Goal: Navigation & Orientation: Find specific page/section

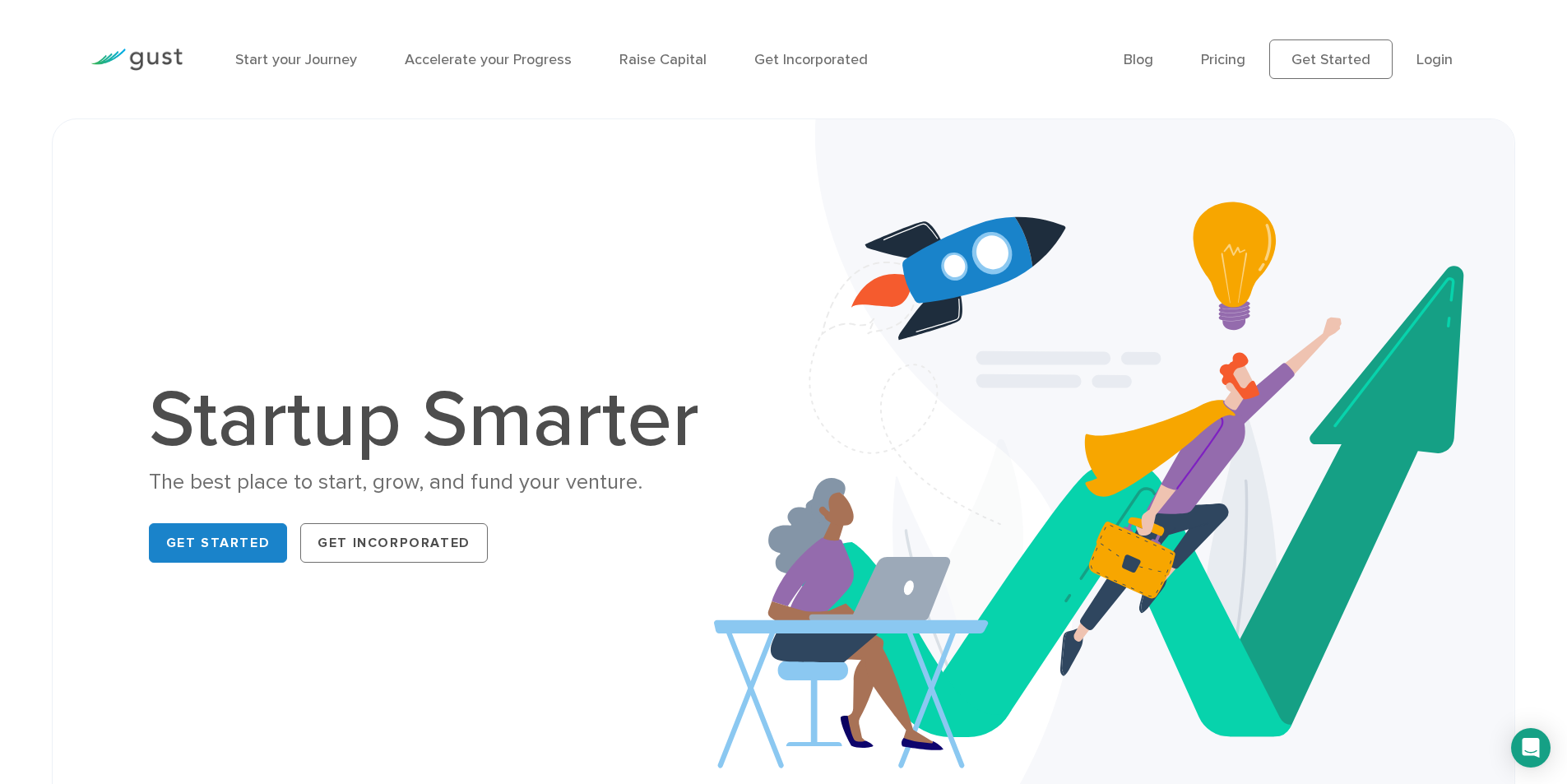
click at [265, 490] on div "The best place to start, grow, and fund your venture." at bounding box center [432, 482] width 567 height 29
click at [267, 490] on div "The best place to start, grow, and fund your venture." at bounding box center [432, 482] width 567 height 29
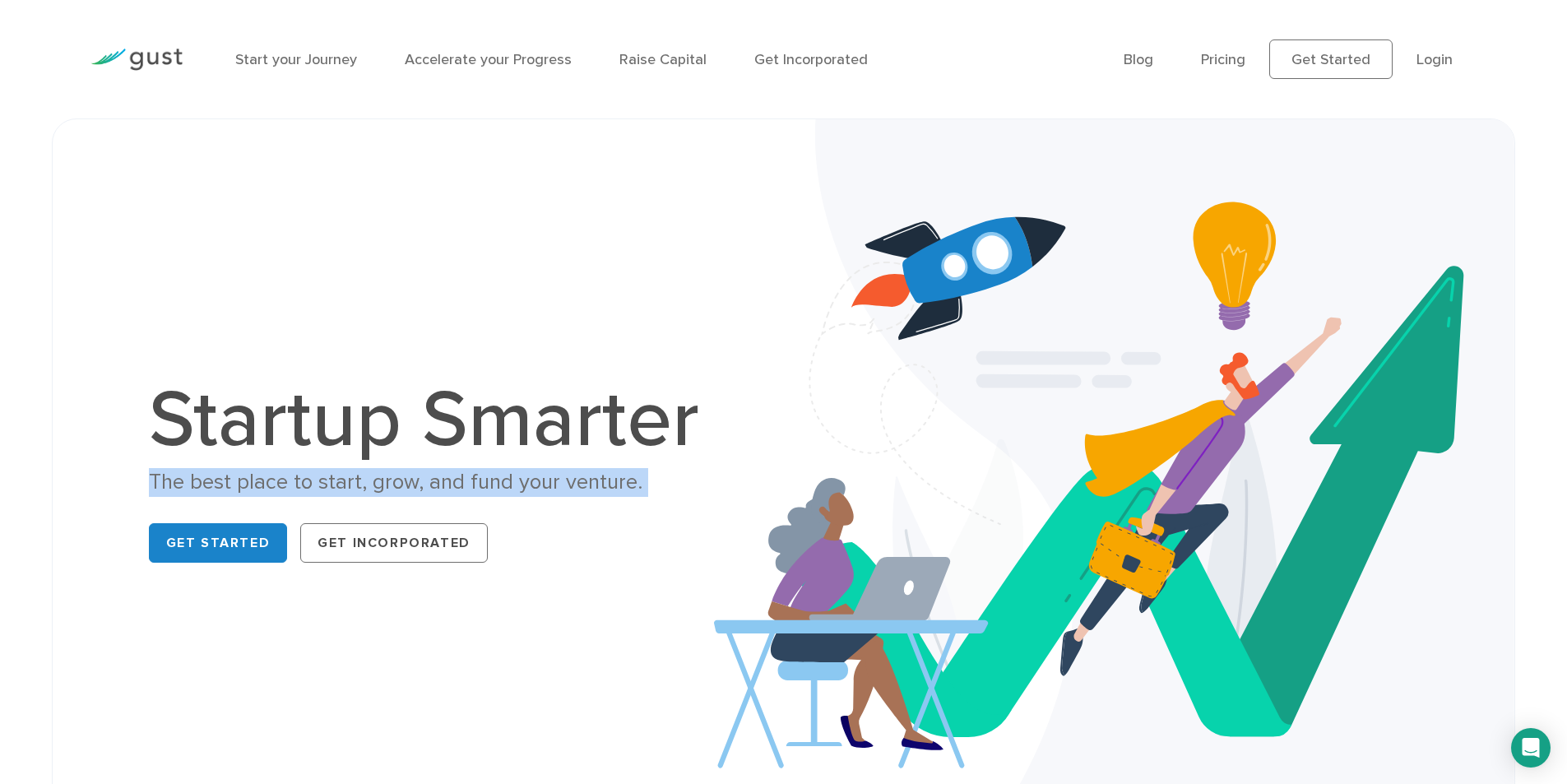
click at [267, 490] on div "The best place to start, grow, and fund your venture." at bounding box center [432, 482] width 567 height 29
click at [573, 481] on div "The best place to start, grow, and fund your venture." at bounding box center [432, 482] width 567 height 29
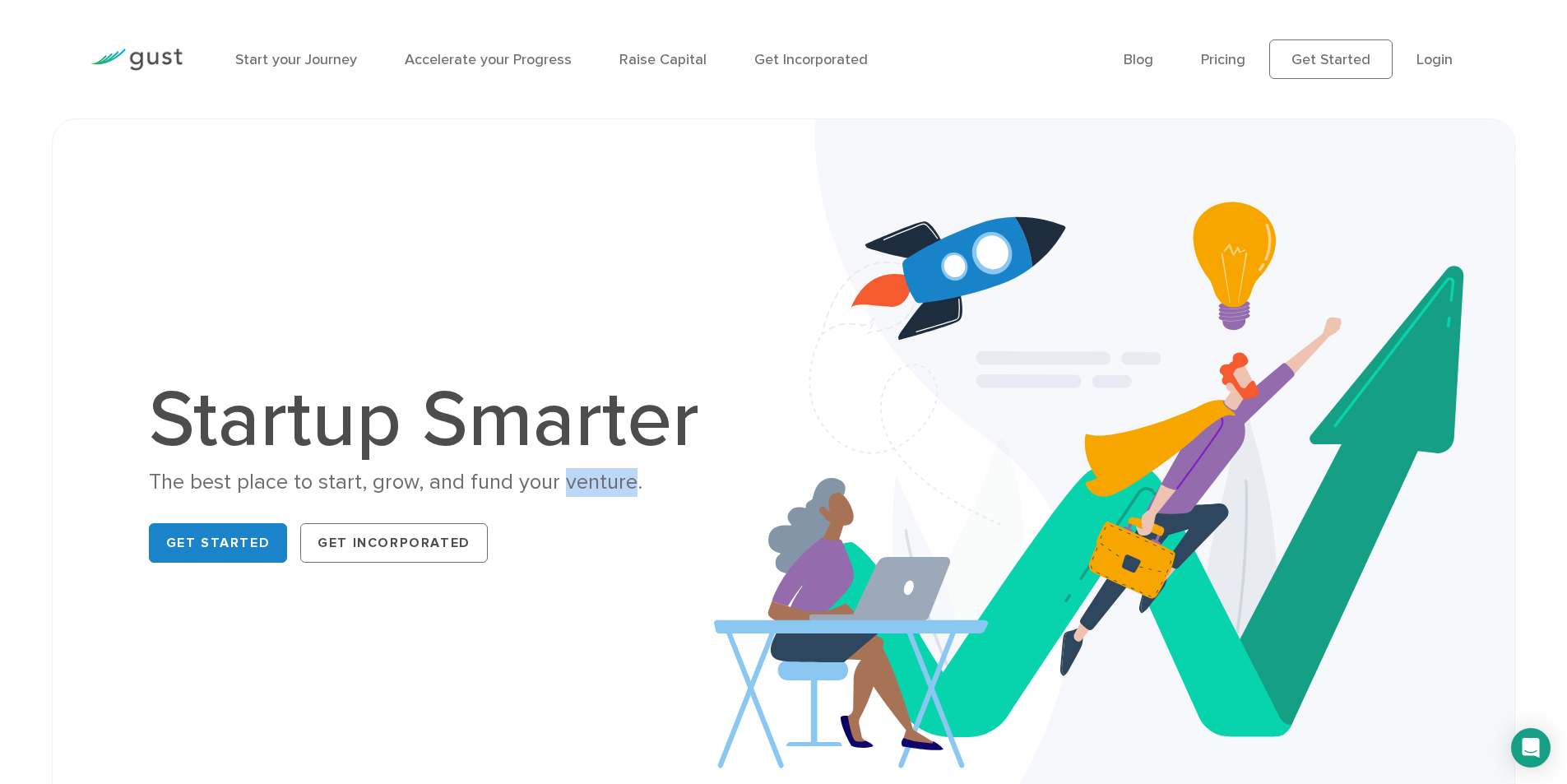
click at [573, 481] on div "The best place to start, grow, and fund your venture." at bounding box center [432, 482] width 567 height 29
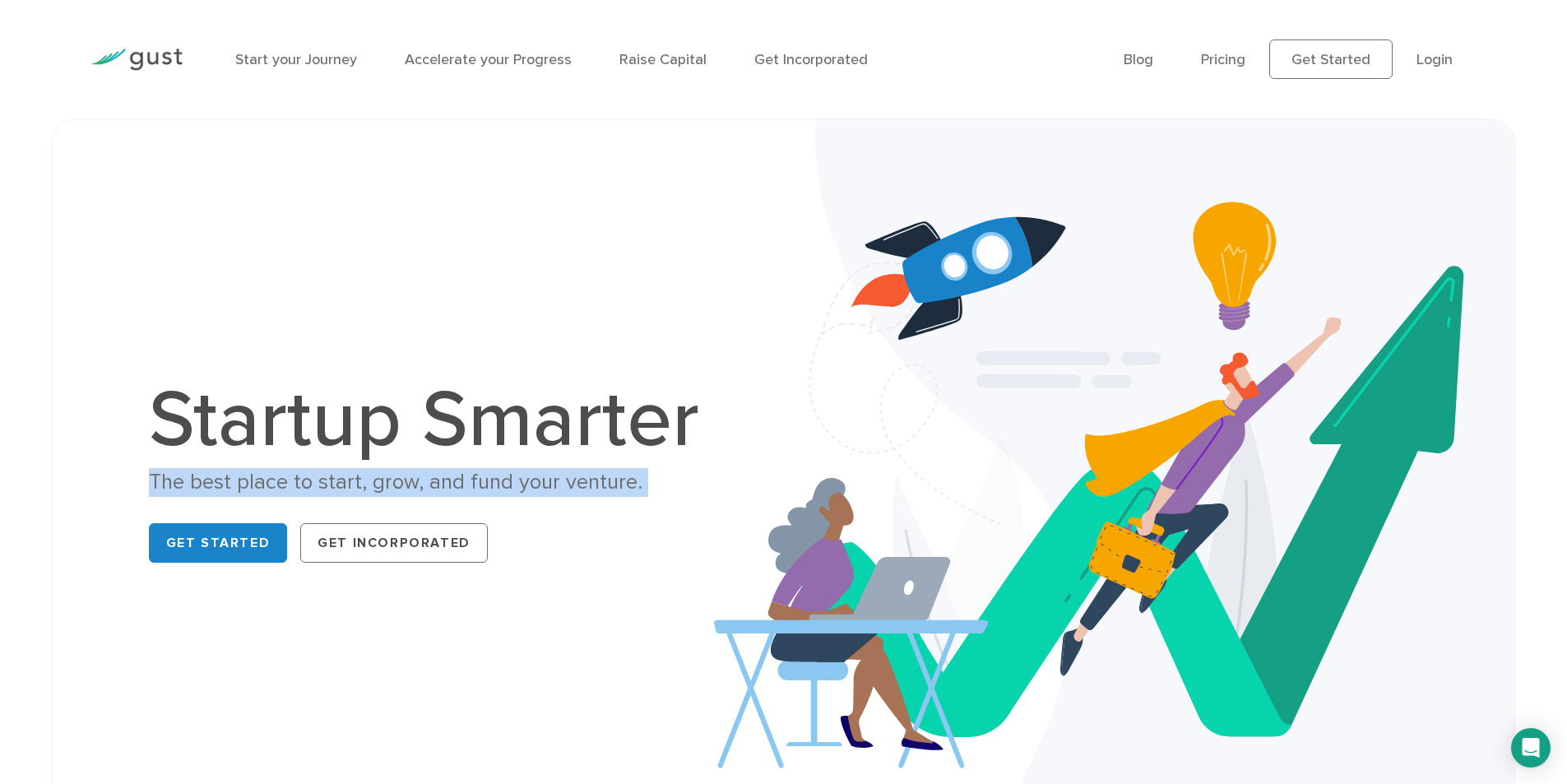
click at [573, 481] on div "The best place to start, grow, and fund your venture." at bounding box center [432, 482] width 567 height 29
click at [464, 488] on div "The best place to start, grow, and fund your venture." at bounding box center [432, 482] width 567 height 29
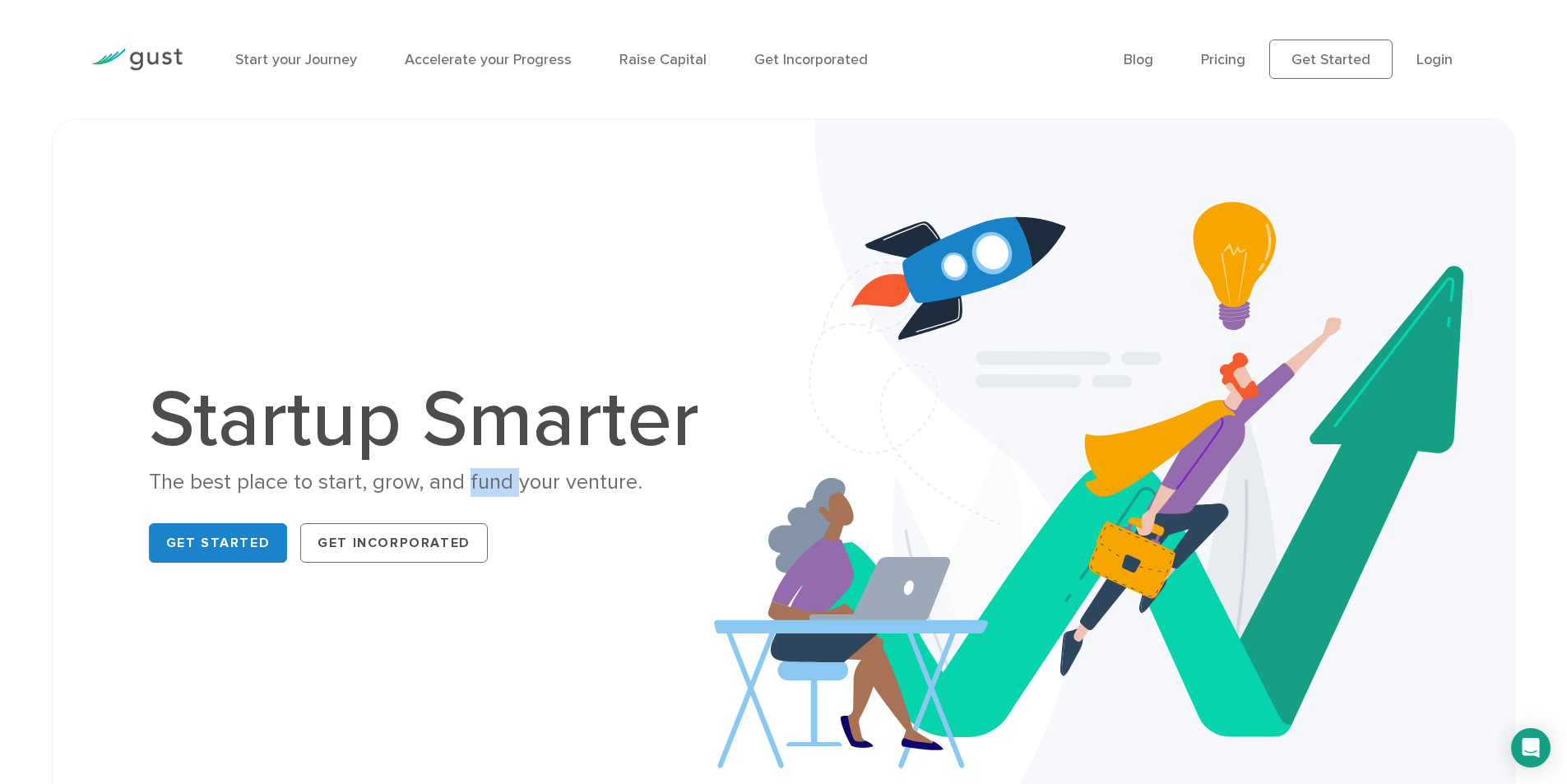
click at [464, 488] on div "The best place to start, grow, and fund your venture." at bounding box center [432, 482] width 567 height 29
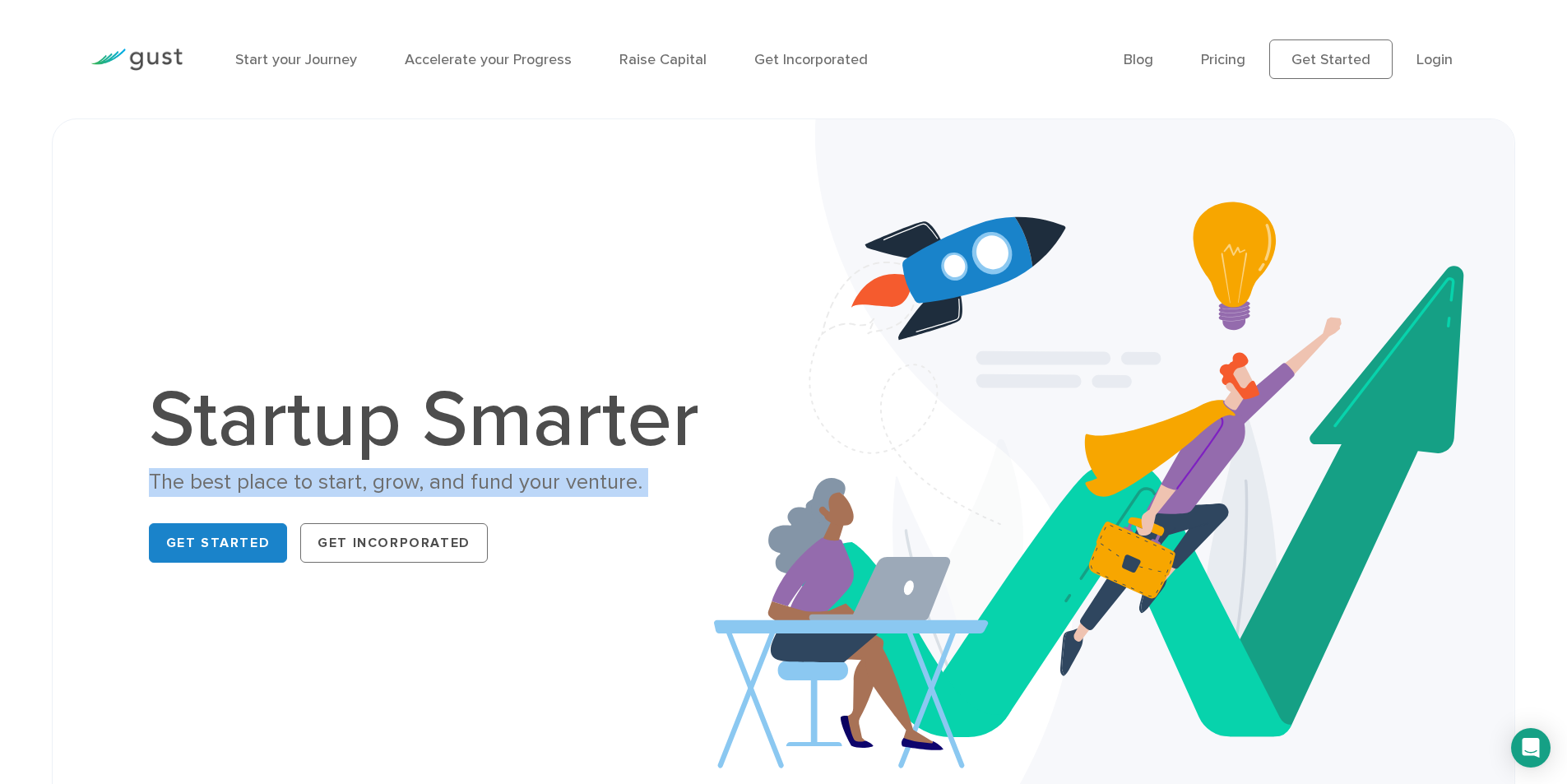
click at [464, 488] on div "The best place to start, grow, and fund your venture." at bounding box center [432, 482] width 567 height 29
click at [181, 476] on div "The best place to start, grow, and fund your venture." at bounding box center [432, 482] width 567 height 29
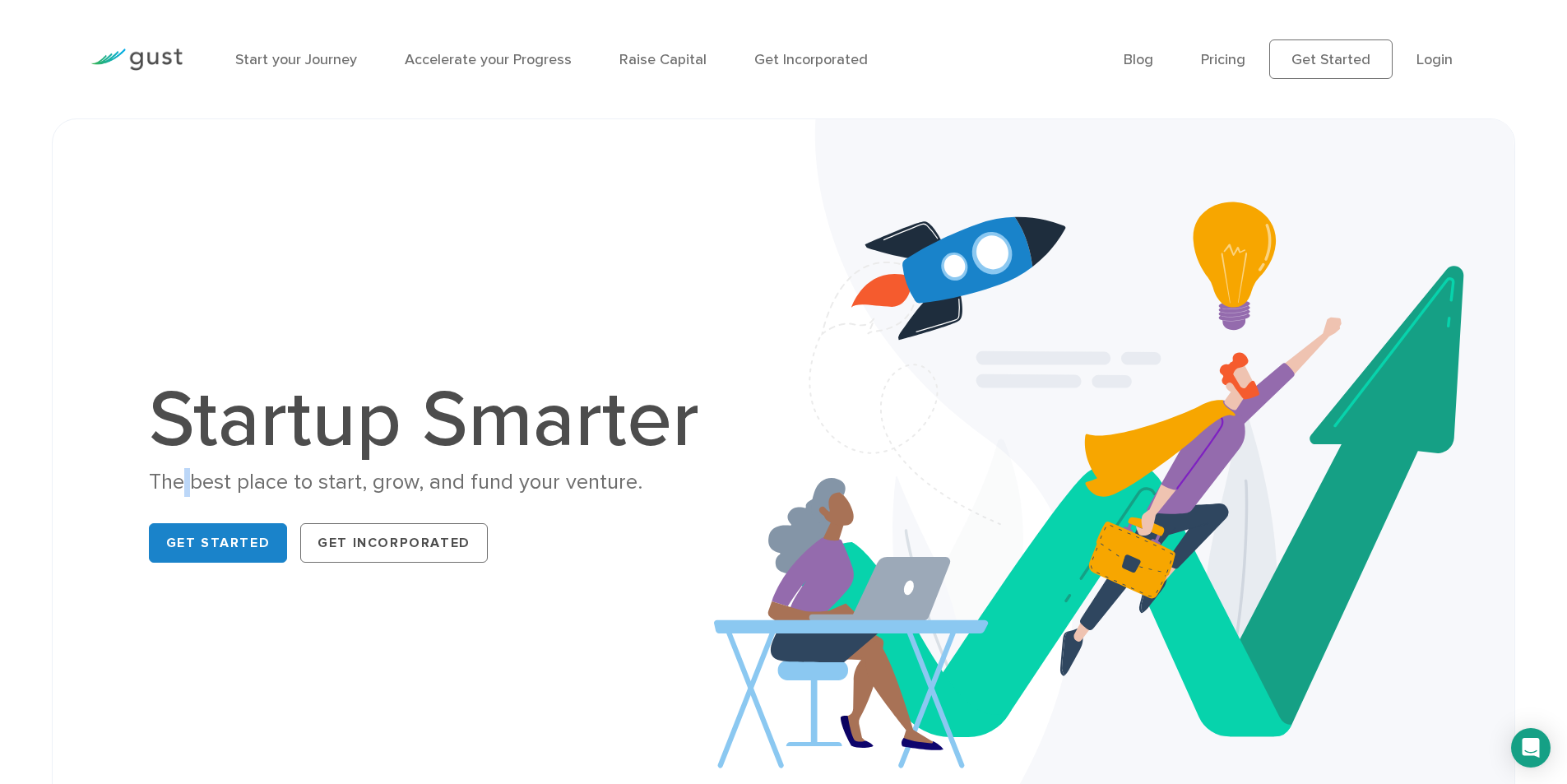
click at [181, 476] on div "The best place to start, grow, and fund your venture." at bounding box center [432, 482] width 567 height 29
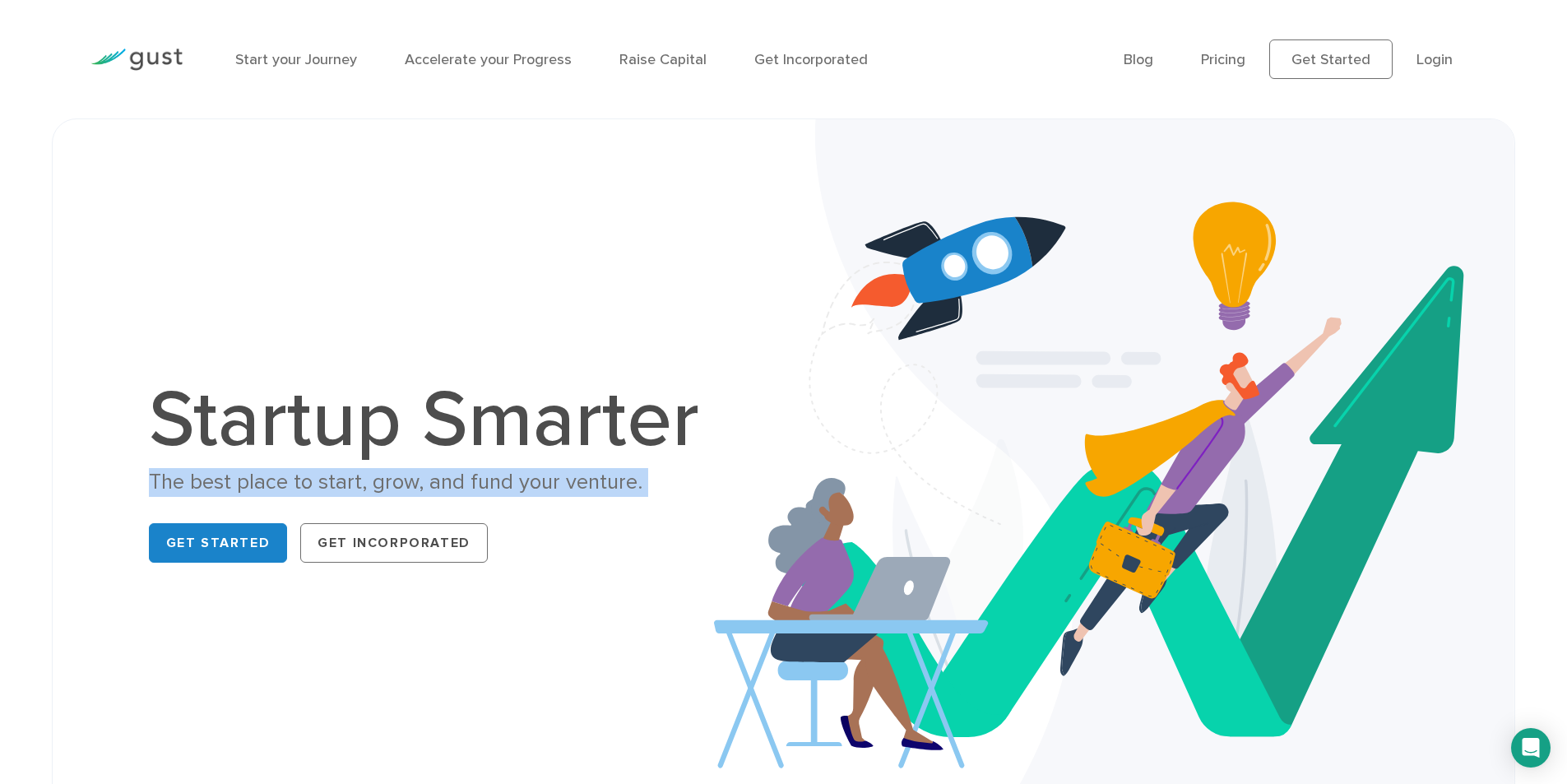
click at [181, 476] on div "The best place to start, grow, and fund your venture." at bounding box center [432, 482] width 567 height 29
click at [220, 476] on div "The best place to start, grow, and fund your venture." at bounding box center [432, 482] width 567 height 29
